Goal: Task Accomplishment & Management: Use online tool/utility

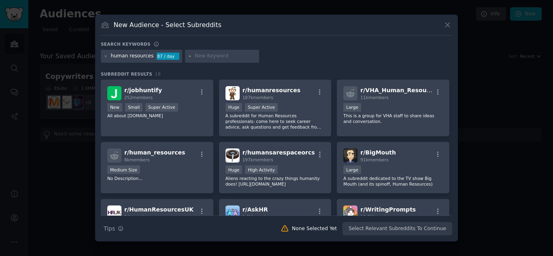
scroll to position [162, 0]
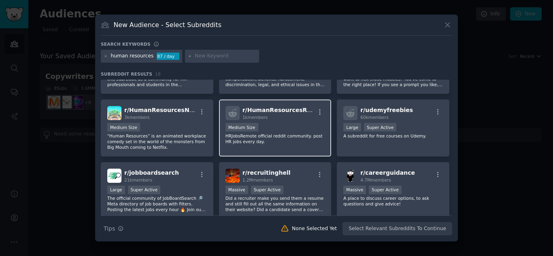
click at [296, 130] on div "1000 - 10,000 members Medium Size" at bounding box center [276, 128] width 100 height 10
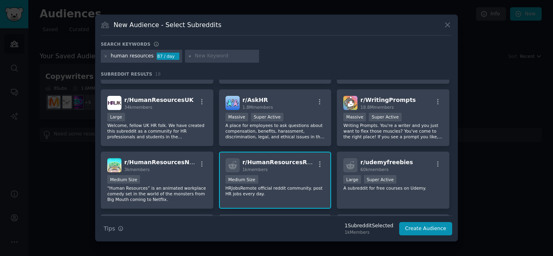
scroll to position [0, 0]
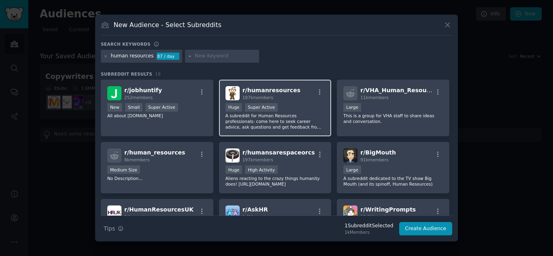
click at [290, 98] on div "r/ humanresources 187k members" at bounding box center [276, 93] width 100 height 14
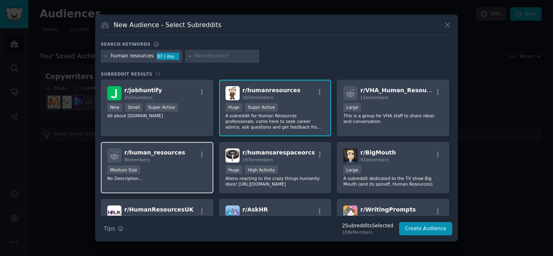
click at [181, 160] on div "r/ human_resources 8k members" at bounding box center [157, 156] width 100 height 14
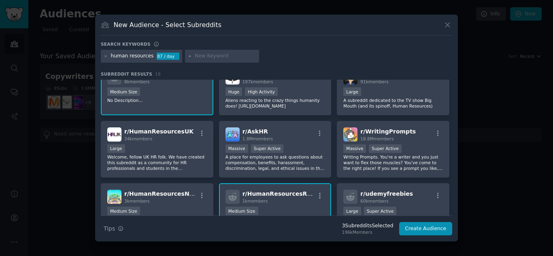
scroll to position [121, 0]
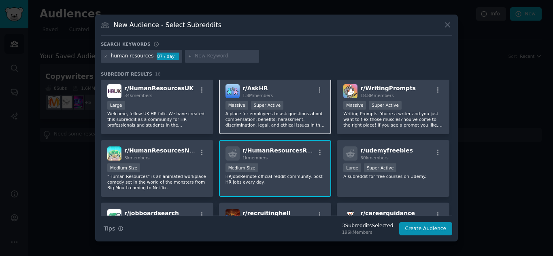
click at [295, 98] on div "r/ AskHR 1.8M members" at bounding box center [276, 91] width 100 height 14
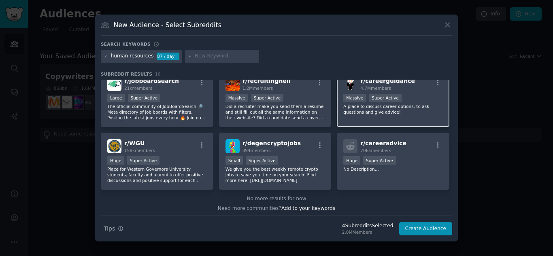
scroll to position [256, 0]
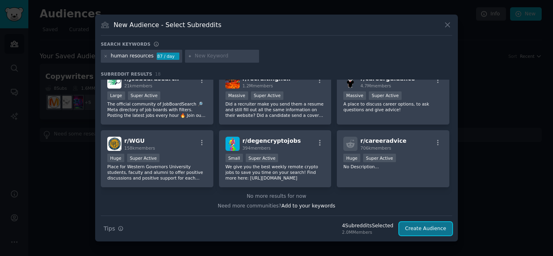
click at [429, 232] on button "Create Audience" at bounding box center [425, 229] width 53 height 14
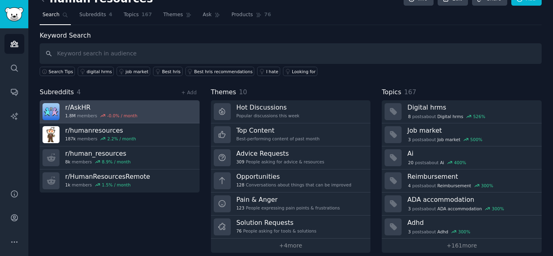
scroll to position [23, 0]
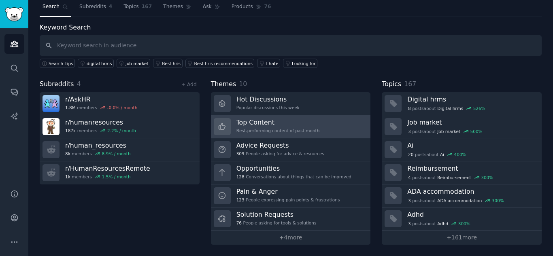
click at [301, 131] on div "Best-performing content of past month" at bounding box center [277, 131] width 83 height 6
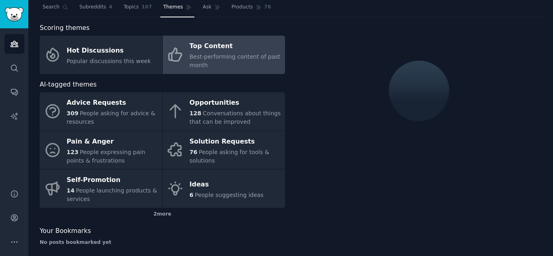
scroll to position [23, 0]
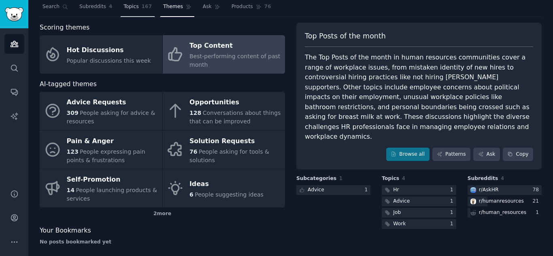
click at [126, 11] on link "Topics 167" at bounding box center [138, 8] width 34 height 17
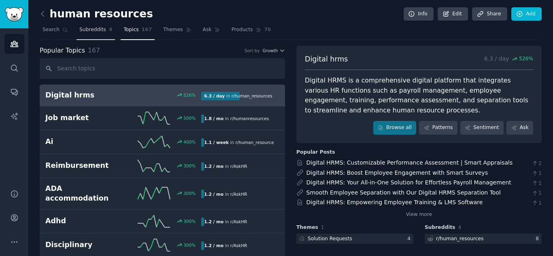
click at [89, 32] on span "Subreddits" at bounding box center [92, 29] width 27 height 7
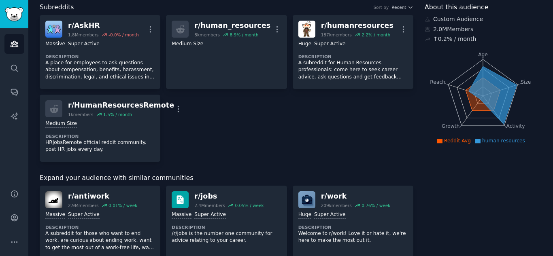
scroll to position [121, 0]
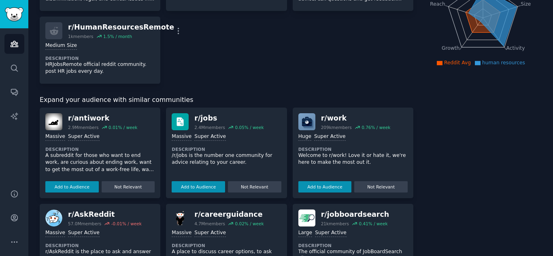
click at [399, 129] on div "r/ work 209k members 0.76 % / week" at bounding box center [352, 121] width 109 height 17
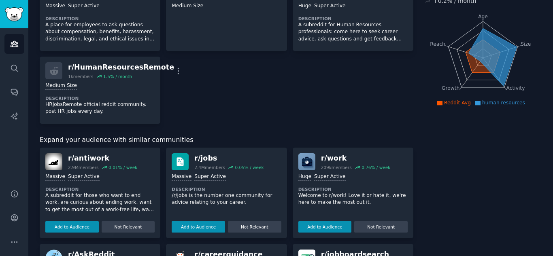
scroll to position [0, 0]
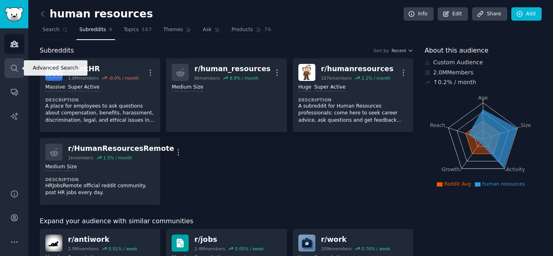
click at [12, 64] on icon "Sidebar" at bounding box center [14, 68] width 9 height 9
